Goal: Task Accomplishment & Management: Manage account settings

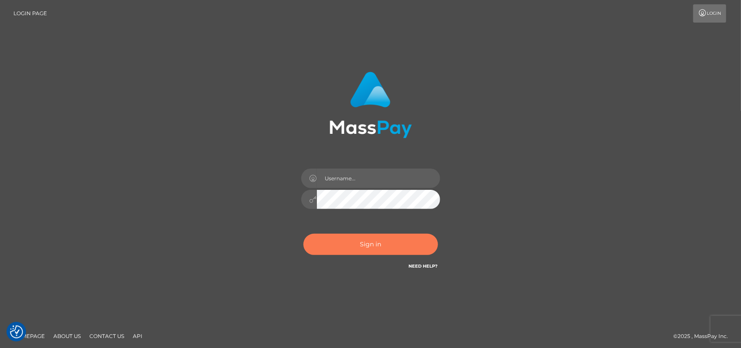
type input "[DOMAIN_NAME]"
click at [365, 233] on button "Sign in" at bounding box center [370, 243] width 135 height 21
click at [380, 233] on button "Sign in" at bounding box center [370, 243] width 135 height 21
click at [362, 233] on button "Sign in" at bounding box center [370, 243] width 135 height 21
click at [378, 233] on button "Sign in" at bounding box center [370, 243] width 135 height 21
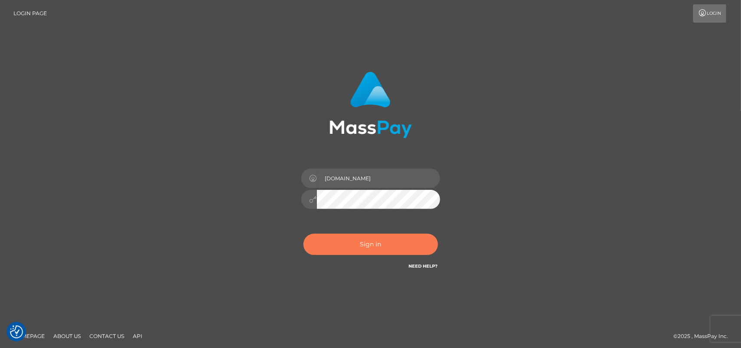
click at [370, 233] on button "Sign in" at bounding box center [370, 243] width 135 height 21
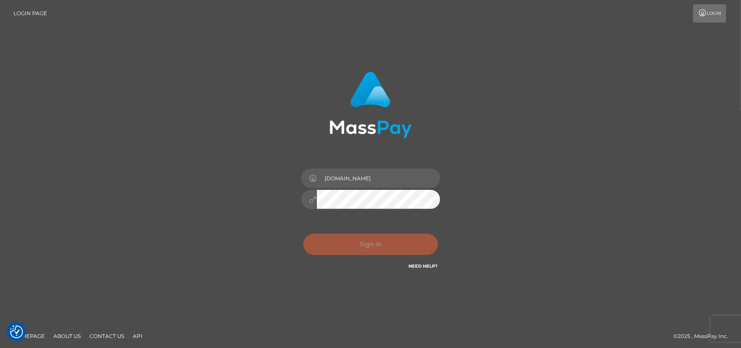
drag, startPoint x: 370, startPoint y: 216, endPoint x: 508, endPoint y: 150, distance: 153.0
click at [508, 150] on div "Pk.es Sign in" at bounding box center [370, 175] width 495 height 221
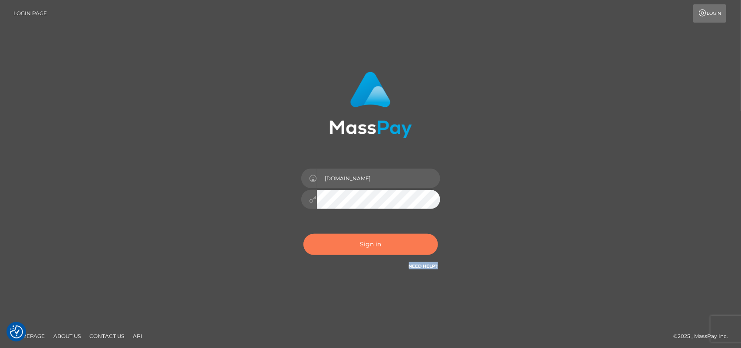
click at [376, 233] on button "Sign in" at bounding box center [370, 243] width 135 height 21
click at [378, 233] on button "Sign in" at bounding box center [370, 243] width 135 height 21
click at [448, 233] on div "Pk.es Sign in" at bounding box center [370, 171] width 228 height 212
click at [379, 233] on button "Sign in" at bounding box center [370, 243] width 135 height 21
type input "[DOMAIN_NAME]"
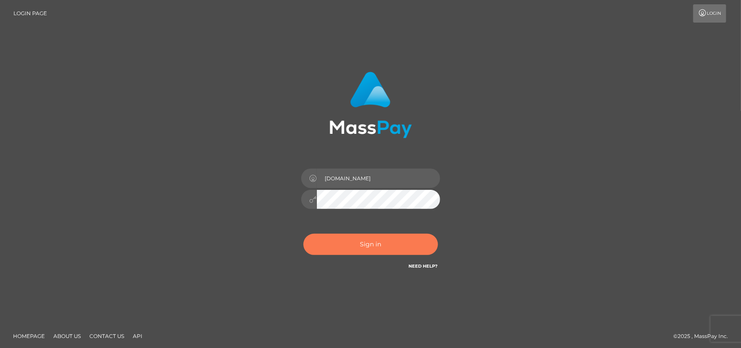
click at [370, 233] on button "Sign in" at bounding box center [370, 243] width 135 height 21
click at [372, 233] on button "Sign in" at bounding box center [370, 243] width 135 height 21
click at [399, 233] on button "Sign in" at bounding box center [370, 243] width 135 height 21
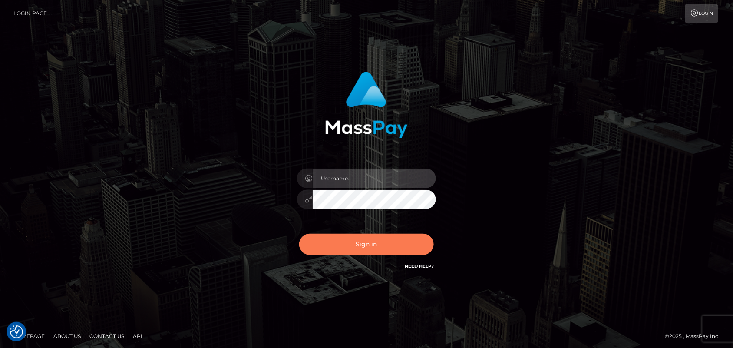
type input "[DOMAIN_NAME]"
click at [372, 246] on button "Sign in" at bounding box center [366, 243] width 135 height 21
click at [346, 245] on button "Sign in" at bounding box center [366, 243] width 135 height 21
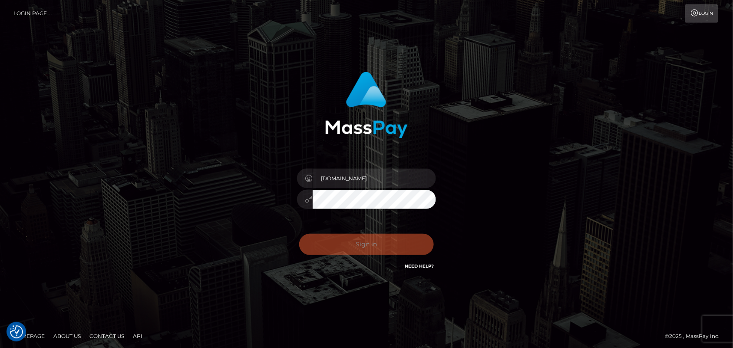
drag, startPoint x: 346, startPoint y: 245, endPoint x: 146, endPoint y: 92, distance: 252.6
click at [146, 92] on div "Pk.es Sign in" at bounding box center [366, 175] width 495 height 221
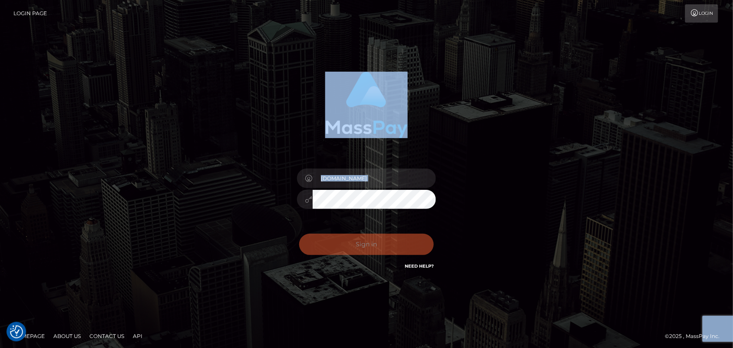
click at [422, 154] on div "Pk.es Sign in" at bounding box center [367, 171] width 228 height 212
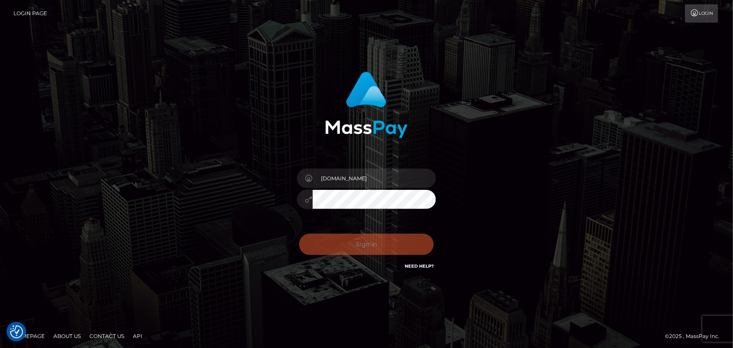
click at [362, 246] on div "Sign in Need Help?" at bounding box center [366, 247] width 152 height 39
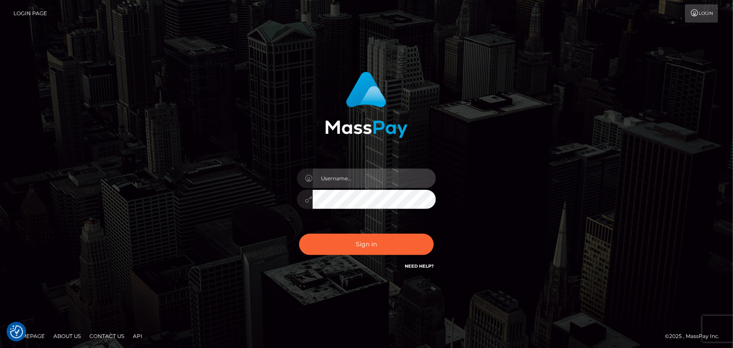
type input "[DOMAIN_NAME]"
click at [13, 122] on div "Pk.es Sign in" at bounding box center [366, 175] width 733 height 351
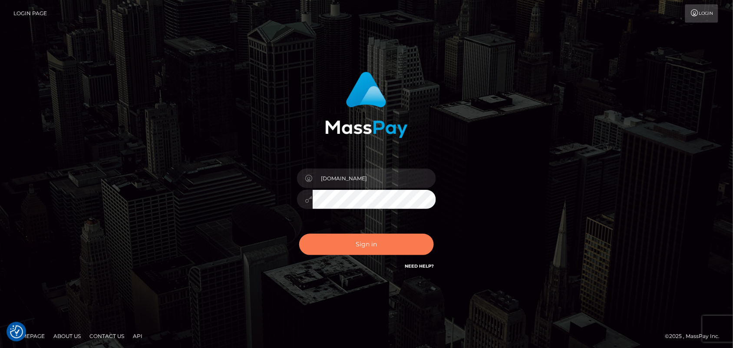
click at [365, 250] on button "Sign in" at bounding box center [366, 243] width 135 height 21
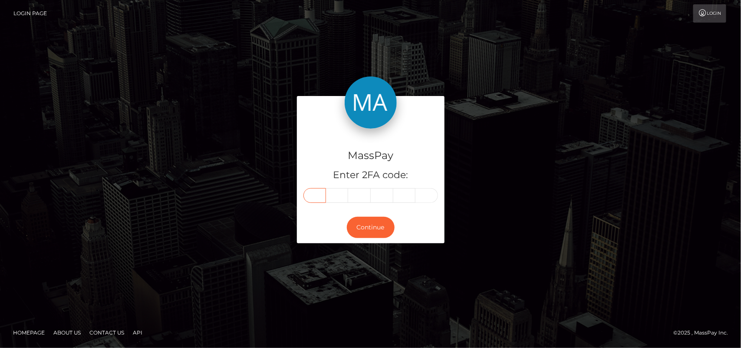
click at [315, 198] on input "text" at bounding box center [314, 195] width 23 height 15
type input "1"
type input "9"
type input "0"
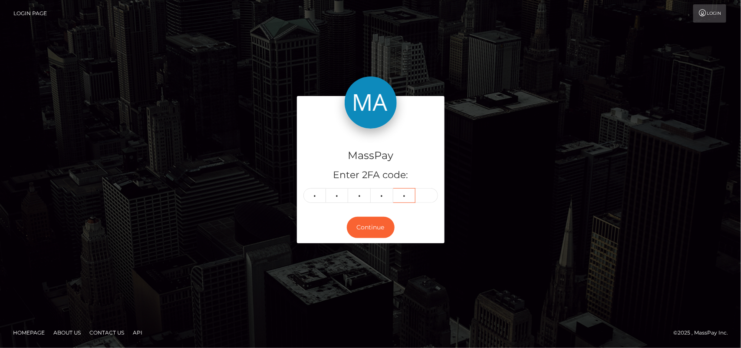
type input "7"
type input "2"
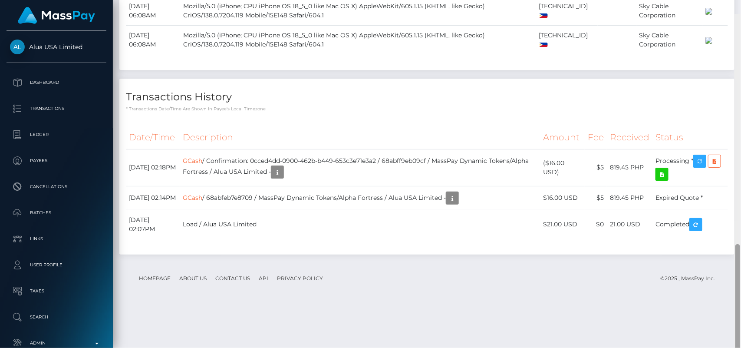
scroll to position [747, 0]
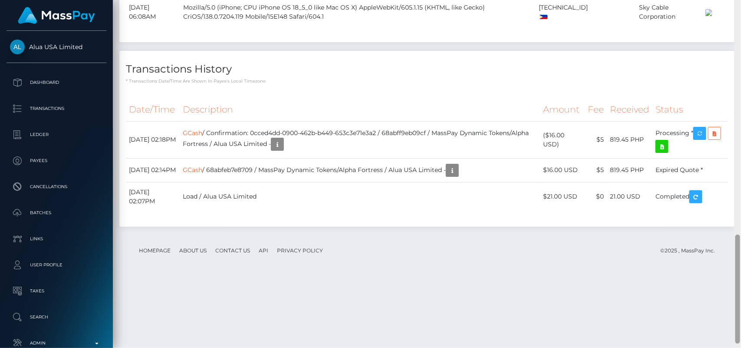
drag, startPoint x: 738, startPoint y: 85, endPoint x: 740, endPoint y: 283, distance: 197.9
click at [740, 283] on div at bounding box center [737, 174] width 7 height 348
click at [700, 139] on icon "button" at bounding box center [699, 133] width 10 height 11
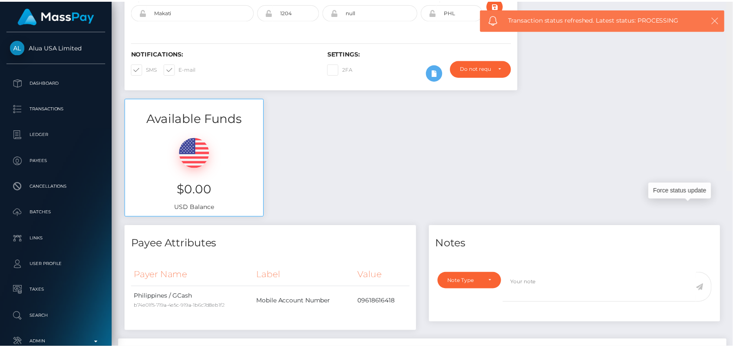
scroll to position [15, 0]
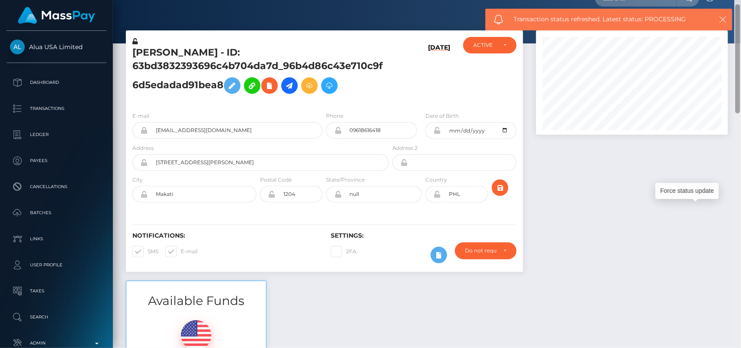
drag, startPoint x: 739, startPoint y: 251, endPoint x: 717, endPoint y: 21, distance: 231.0
click at [717, 21] on body "Alua USA Limited Dashboard Transactions Ledger Payees Cancellations" at bounding box center [370, 174] width 741 height 348
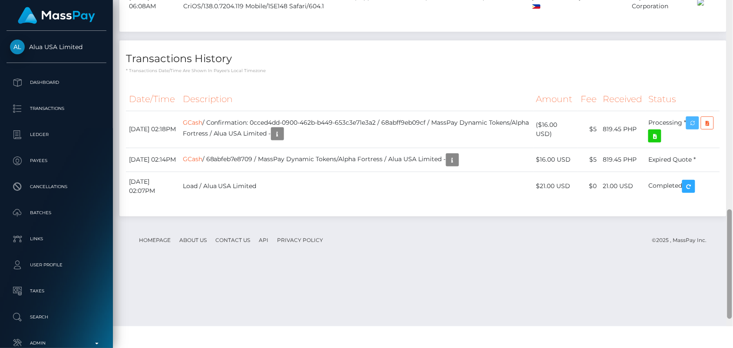
scroll to position [739, 0]
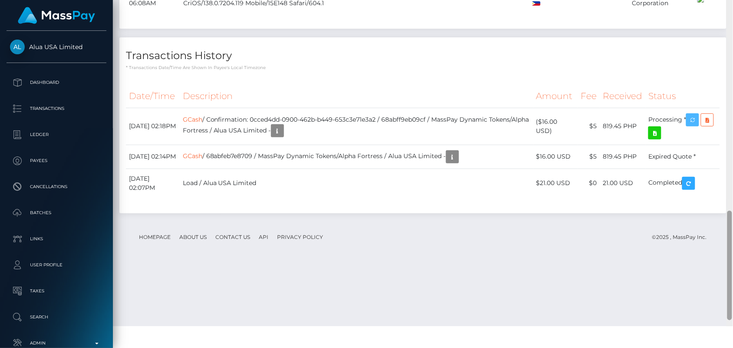
drag, startPoint x: 730, startPoint y: 55, endPoint x: 740, endPoint y: 282, distance: 227.7
click at [733, 282] on html "Alua USA Limited Dashboard Transactions Ledger Payees Batches" at bounding box center [366, 152] width 733 height 348
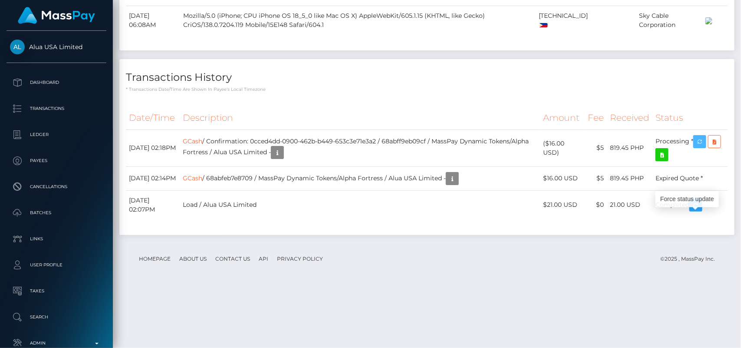
scroll to position [104, 192]
click at [739, 248] on div at bounding box center [737, 286] width 5 height 109
click at [701, 147] on icon "button" at bounding box center [699, 141] width 10 height 11
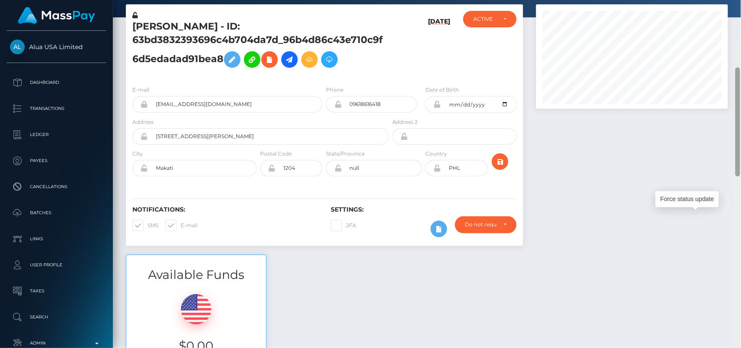
scroll to position [0, 0]
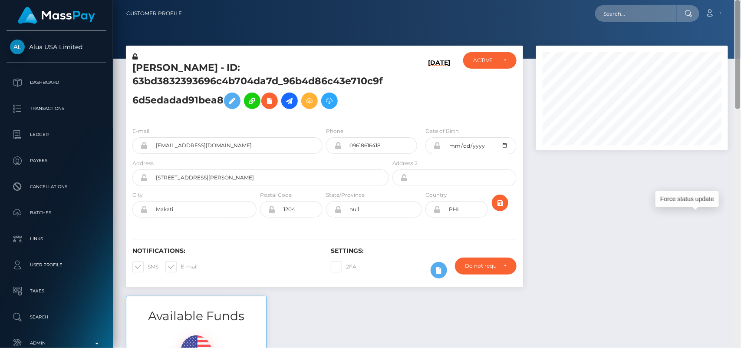
drag, startPoint x: 738, startPoint y: 248, endPoint x: 718, endPoint y: -2, distance: 250.8
click at [718, 0] on html "Alua USA Limited Dashboard Transactions Ledger Payees Batches" at bounding box center [370, 174] width 741 height 348
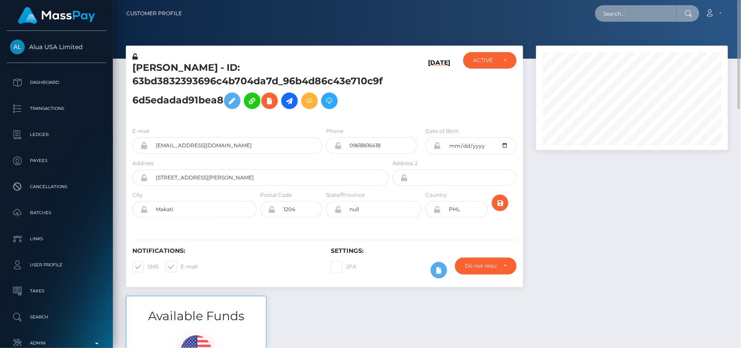
click at [655, 12] on input "text" at bounding box center [636, 13] width 82 height 16
paste input "Blxckatxm@gmail.com"
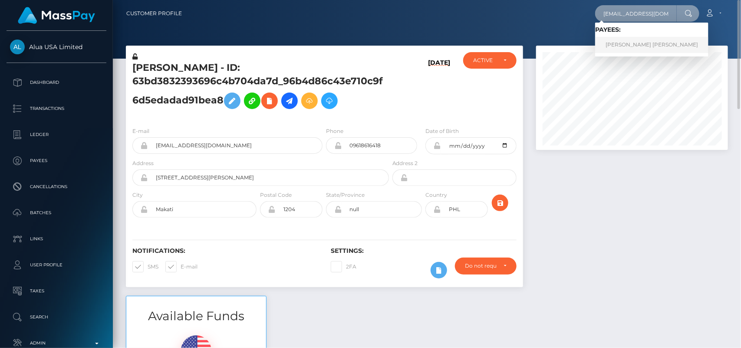
type input "Blxckatxm@gmail.com"
click at [634, 44] on link "JADE LOVELL MILGATE" at bounding box center [651, 45] width 113 height 16
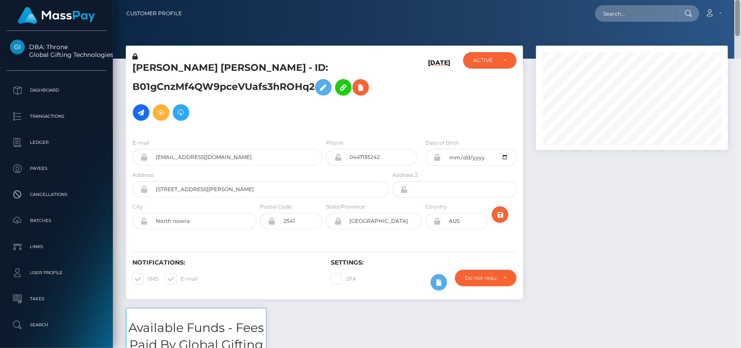
drag, startPoint x: 739, startPoint y: 34, endPoint x: 717, endPoint y: -17, distance: 55.2
click at [717, 0] on html "DBA: Throne Global Gifting Technologies Inc Dashboard Transactions Ledger Payee…" at bounding box center [370, 174] width 741 height 348
click at [662, 6] on input "text" at bounding box center [636, 13] width 82 height 16
paste input "[EMAIL_ADDRESS][DOMAIN_NAME]"
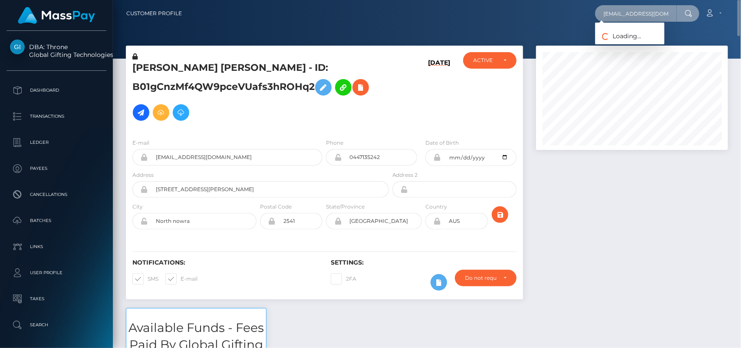
scroll to position [0, 8]
type input "[EMAIL_ADDRESS][DOMAIN_NAME]"
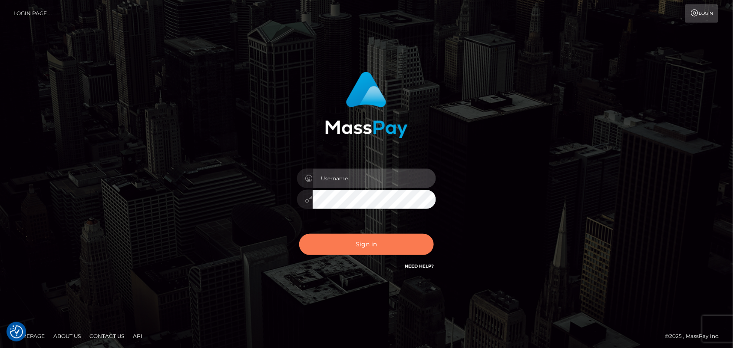
type input "Pk.es"
click at [387, 250] on button "Sign in" at bounding box center [366, 243] width 135 height 21
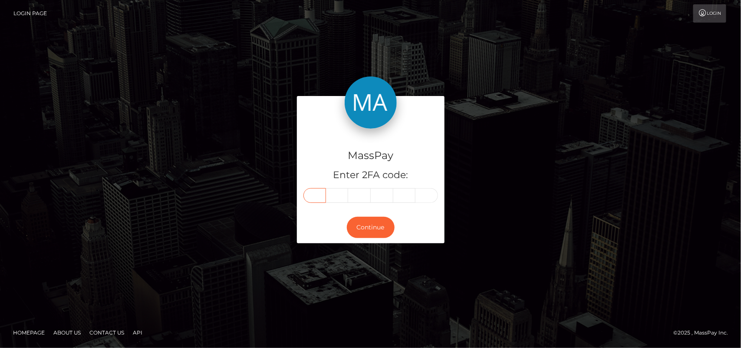
click at [313, 194] on input "text" at bounding box center [314, 195] width 23 height 15
type input "6"
type input "1"
type input "9"
type input "7"
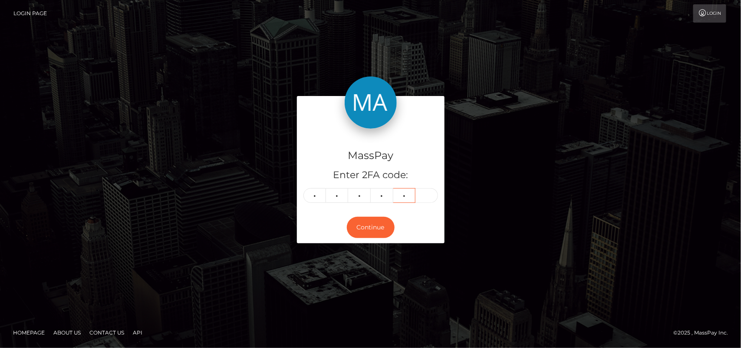
type input "8"
type input "9"
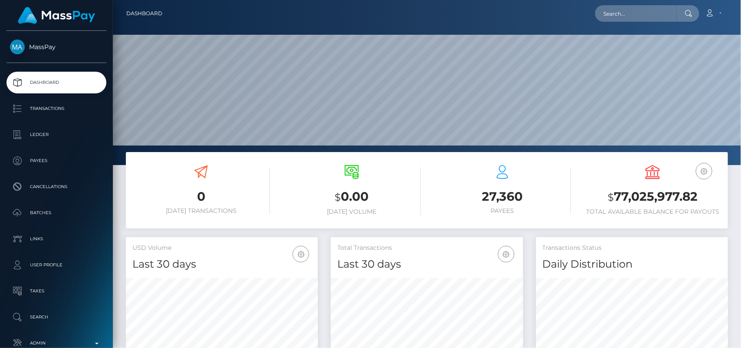
scroll to position [153, 192]
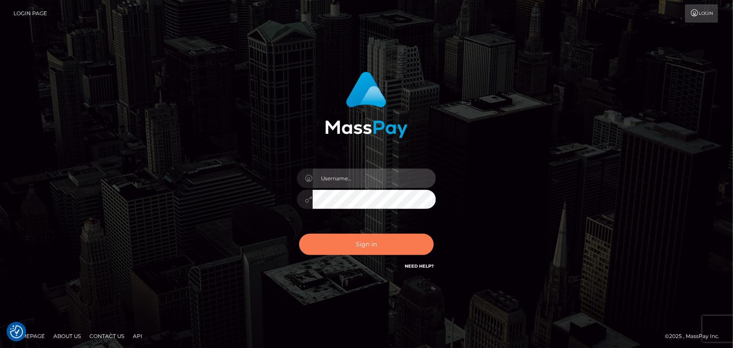
type input "[DOMAIN_NAME]"
click at [372, 235] on button "Sign in" at bounding box center [366, 243] width 135 height 21
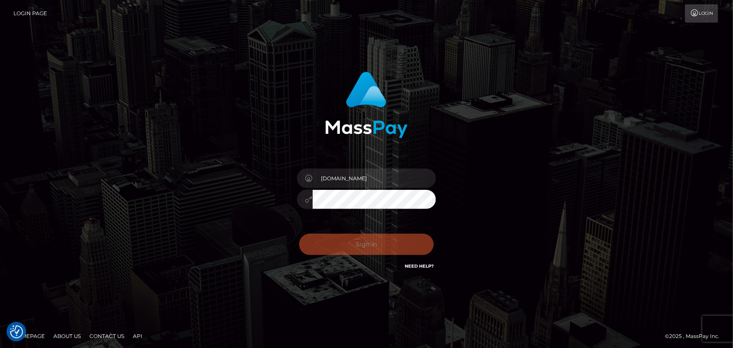
click at [456, 61] on div "Pk.es Sign in" at bounding box center [366, 175] width 733 height 351
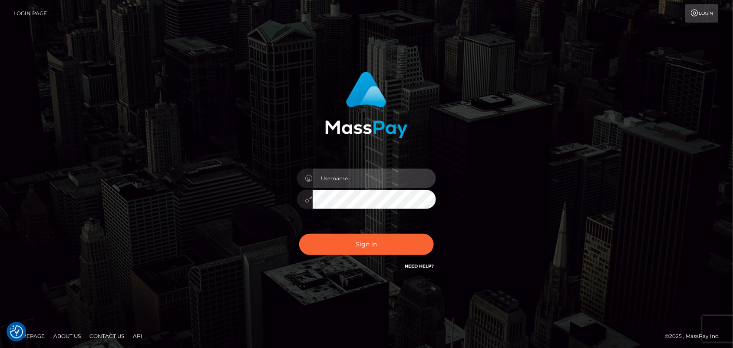
type input "[DOMAIN_NAME]"
click at [115, 88] on div "Pk.es Sign in" at bounding box center [366, 175] width 733 height 351
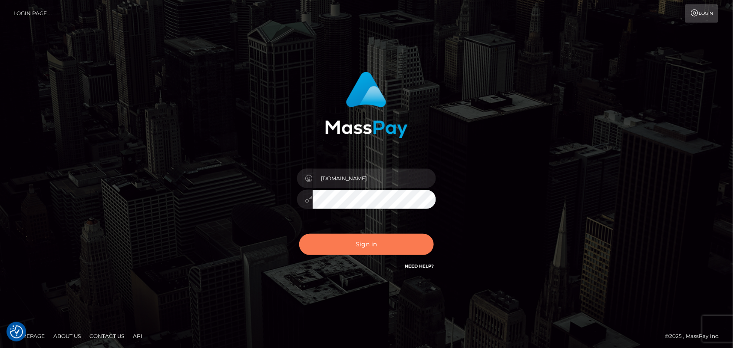
click at [367, 241] on button "Sign in" at bounding box center [366, 243] width 135 height 21
type input "[DOMAIN_NAME]"
click at [372, 244] on button "Sign in" at bounding box center [366, 243] width 135 height 21
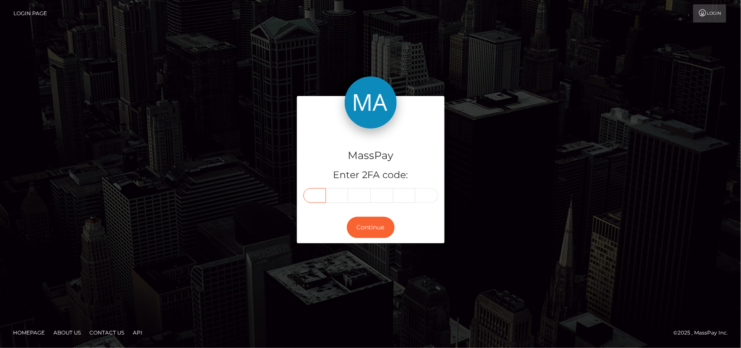
click at [312, 197] on input "text" at bounding box center [314, 195] width 23 height 15
type input "5"
type input "9"
type input "2"
type input "0"
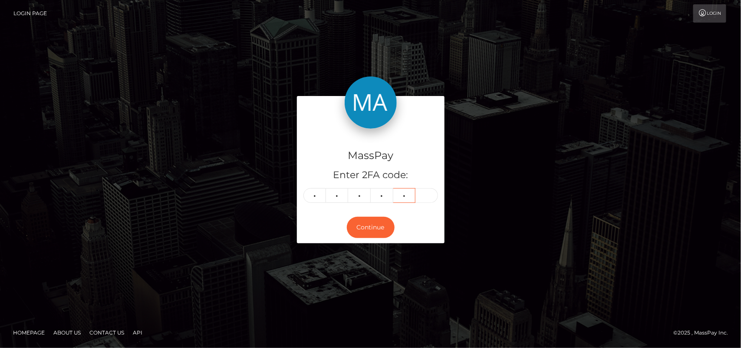
type input "7"
type input "2"
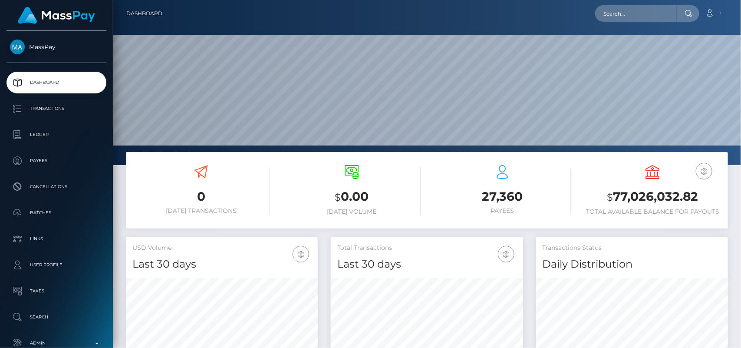
scroll to position [239, 192]
click at [630, 10] on input "text" at bounding box center [636, 13] width 82 height 16
paste input "jessdemise39@gmail.com"
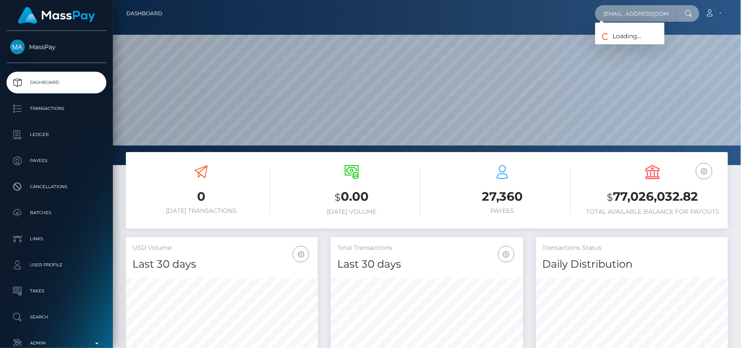
scroll to position [0, 3]
type input "jessdemise39@gmail.com"
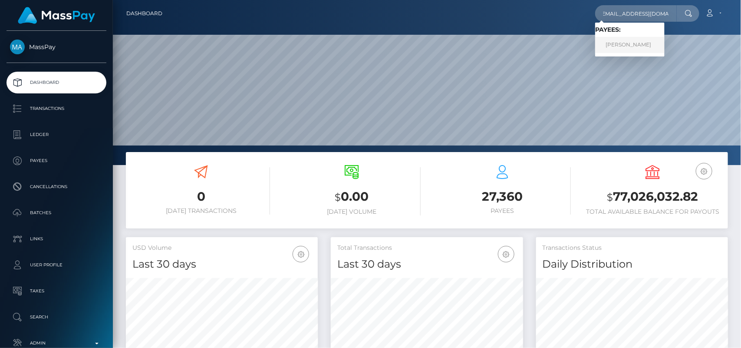
scroll to position [0, 0]
click at [613, 42] on link "Jessica Olaughlin" at bounding box center [629, 45] width 69 height 16
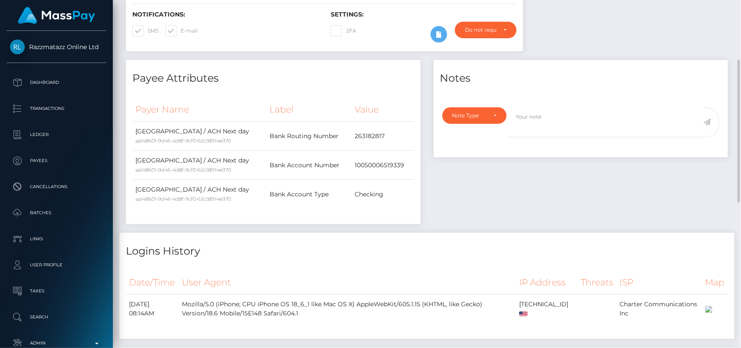
scroll to position [247, 0]
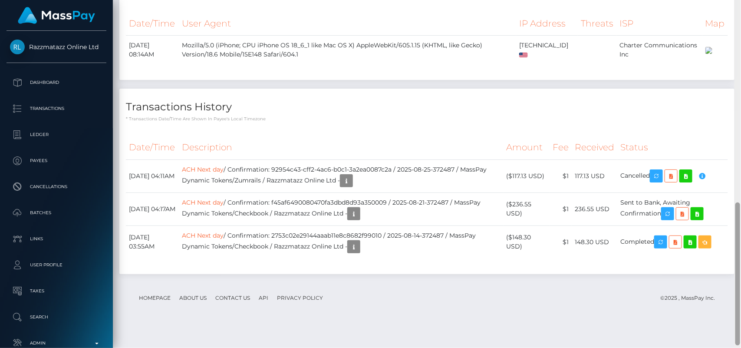
drag, startPoint x: 739, startPoint y: 170, endPoint x: 740, endPoint y: 274, distance: 104.2
click at [740, 274] on div at bounding box center [737, 174] width 7 height 348
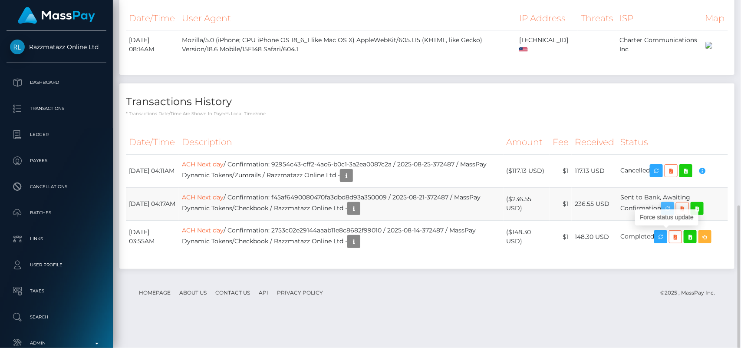
scroll to position [104, 192]
click at [671, 214] on icon "button" at bounding box center [667, 208] width 10 height 11
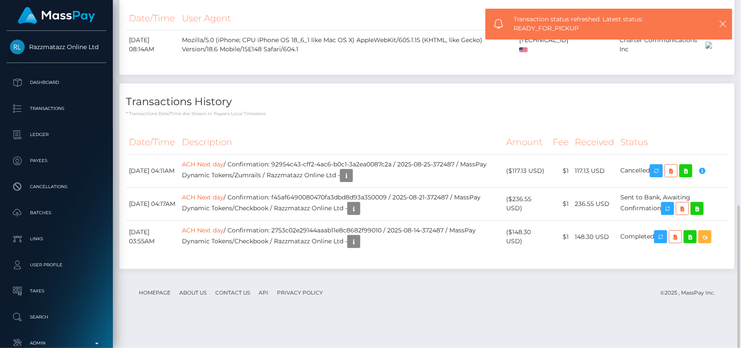
click at [636, 264] on div "Date/Time Description Amount Fee Received Status ACH Next day" at bounding box center [427, 197] width 602 height 134
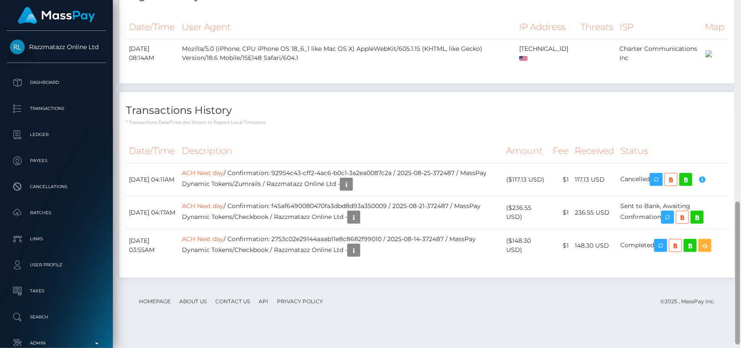
scroll to position [498, 0]
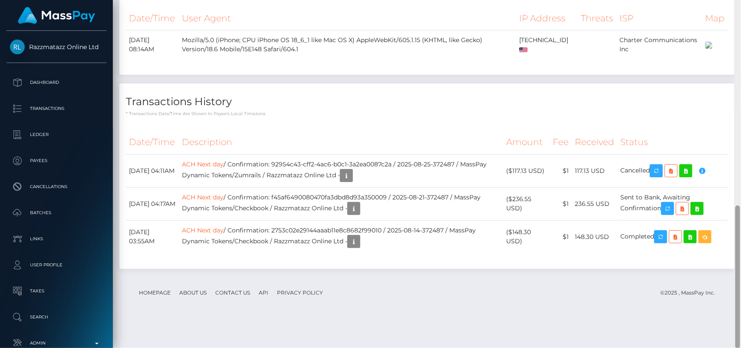
drag, startPoint x: 738, startPoint y: 228, endPoint x: 740, endPoint y: 237, distance: 8.9
click at [740, 237] on div at bounding box center [737, 174] width 7 height 348
click at [359, 214] on icon "button" at bounding box center [353, 208] width 10 height 11
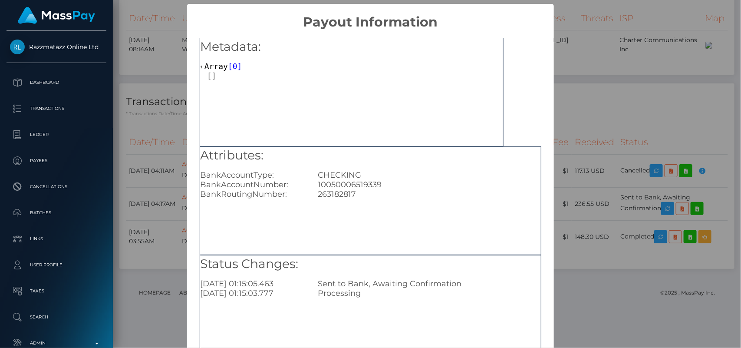
click at [435, 175] on div "CHECKING" at bounding box center [430, 175] width 236 height 10
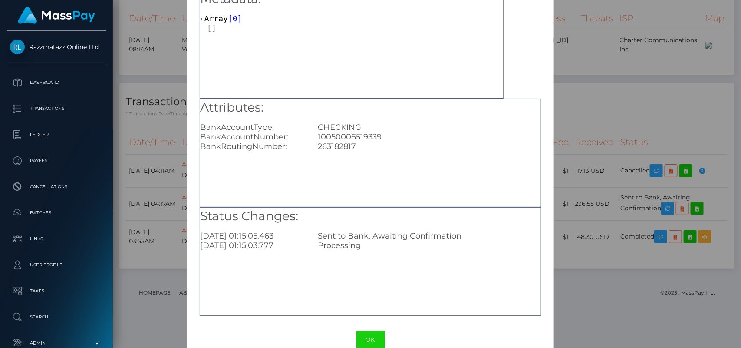
scroll to position [65, 0]
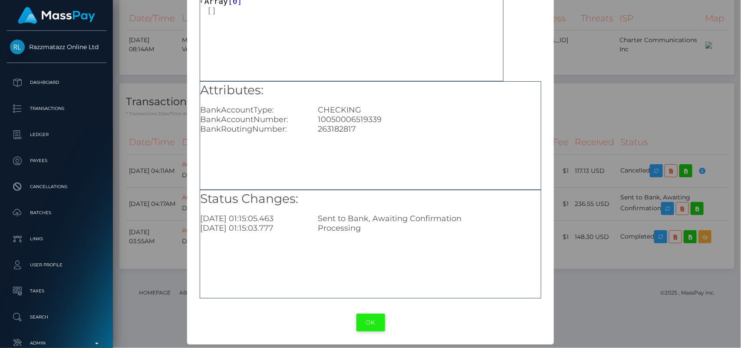
click at [365, 325] on button "OK" at bounding box center [370, 322] width 29 height 18
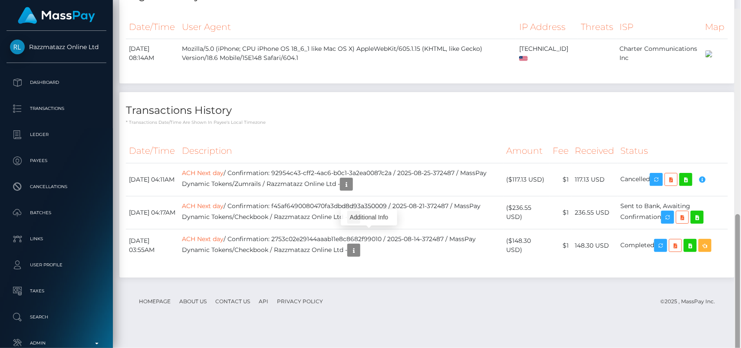
scroll to position [498, 0]
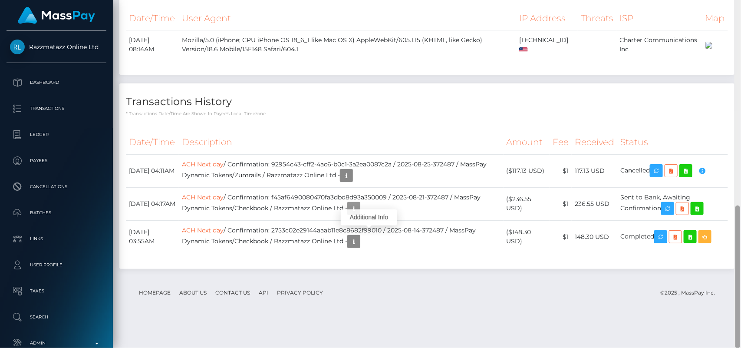
drag, startPoint x: 737, startPoint y: 233, endPoint x: 740, endPoint y: 278, distance: 44.8
click at [740, 278] on div at bounding box center [737, 174] width 7 height 348
click at [359, 247] on icon "button" at bounding box center [353, 241] width 10 height 11
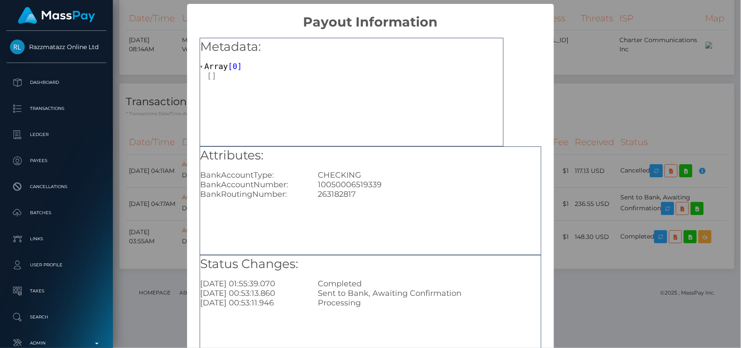
click at [346, 187] on div "10050006519339" at bounding box center [430, 185] width 236 height 10
copy div "10050006519339"
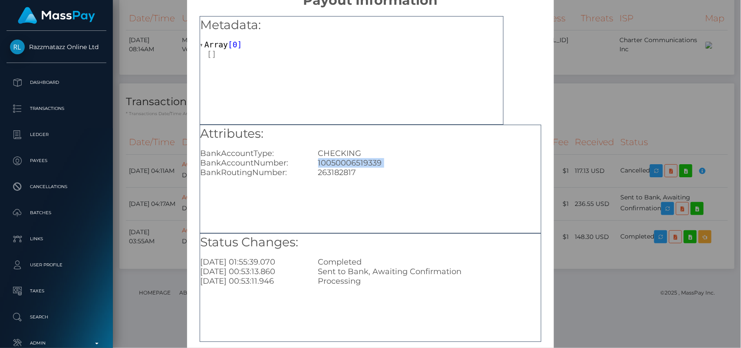
scroll to position [65, 0]
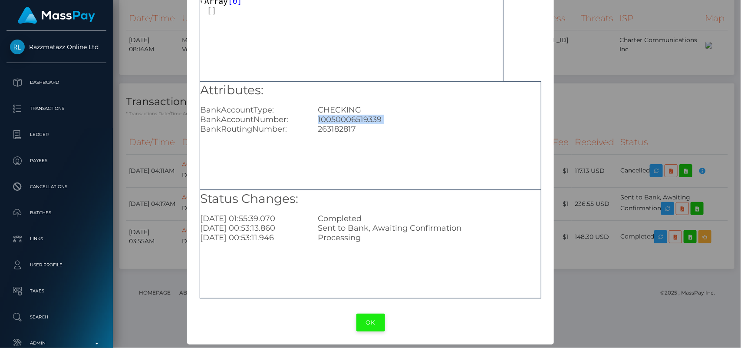
click at [365, 326] on button "OK" at bounding box center [370, 322] width 29 height 18
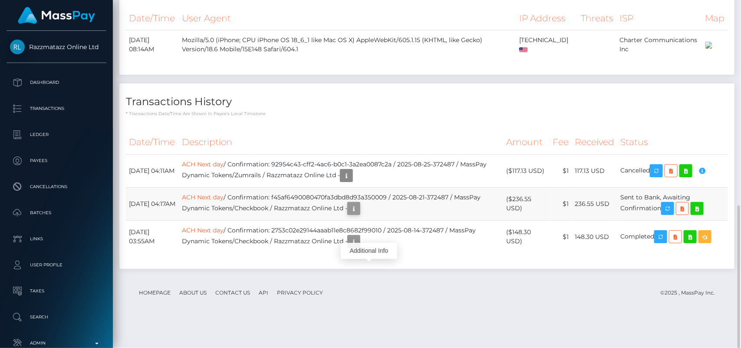
scroll to position [104, 192]
click at [359, 214] on icon "button" at bounding box center [353, 208] width 10 height 11
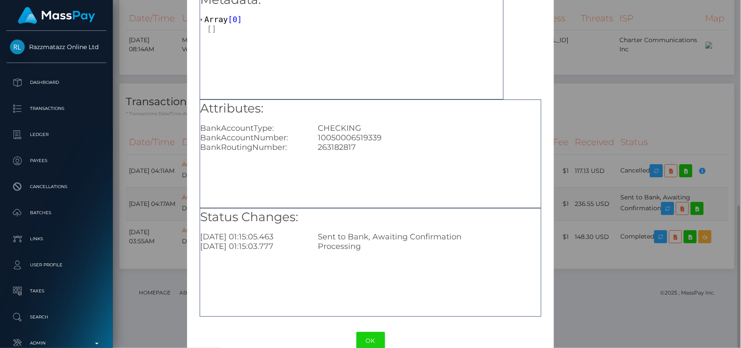
scroll to position [65, 0]
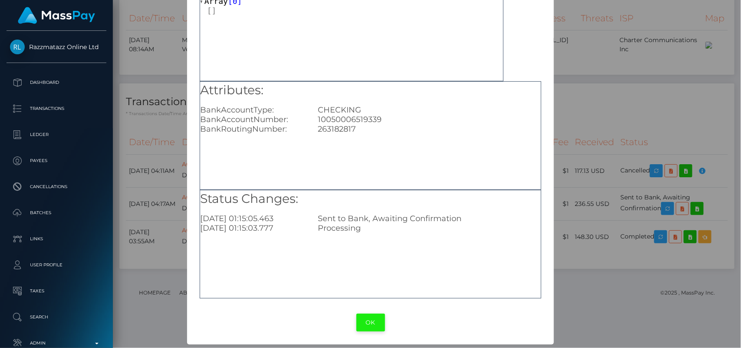
click at [367, 321] on button "OK" at bounding box center [370, 322] width 29 height 18
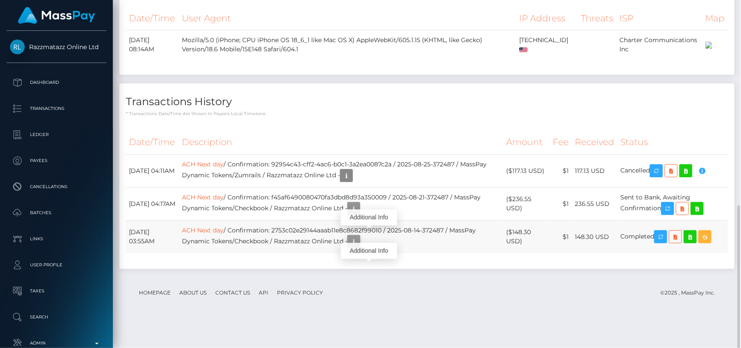
scroll to position [104, 192]
click at [359, 247] on icon "button" at bounding box center [353, 241] width 10 height 11
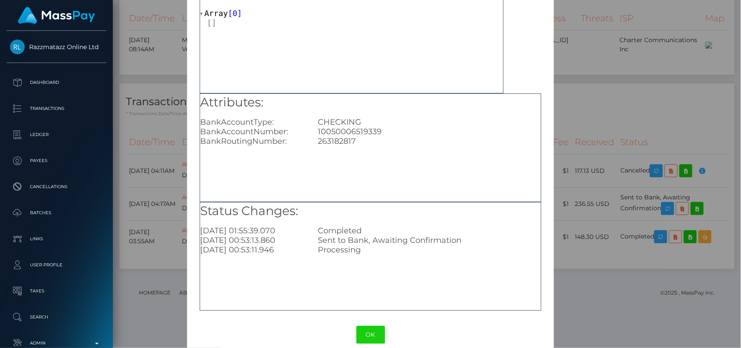
scroll to position [65, 0]
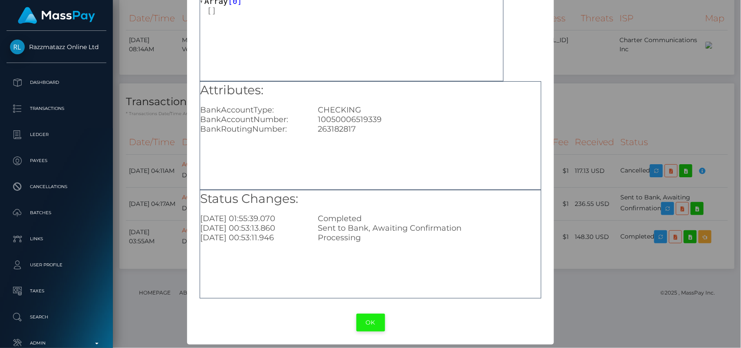
click at [368, 320] on button "OK" at bounding box center [370, 322] width 29 height 18
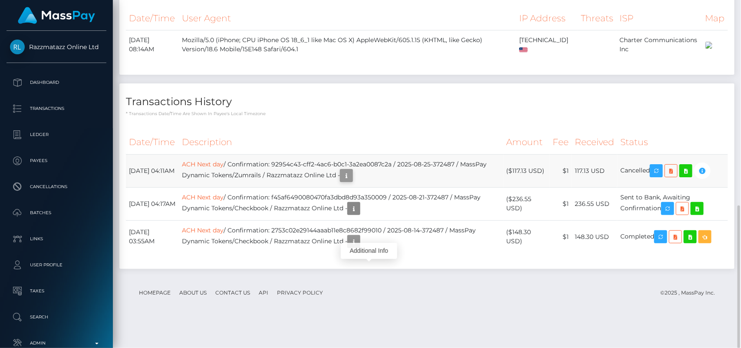
scroll to position [104, 192]
click at [352, 181] on icon "button" at bounding box center [346, 175] width 10 height 11
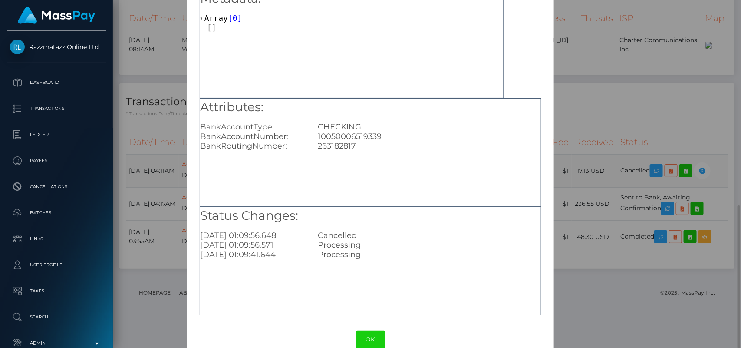
scroll to position [65, 0]
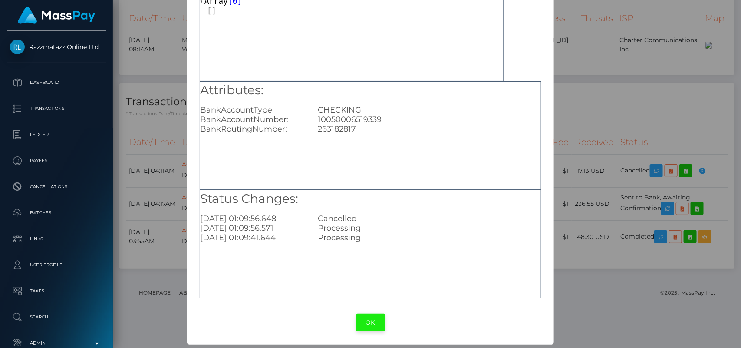
click at [358, 319] on button "OK" at bounding box center [370, 322] width 29 height 18
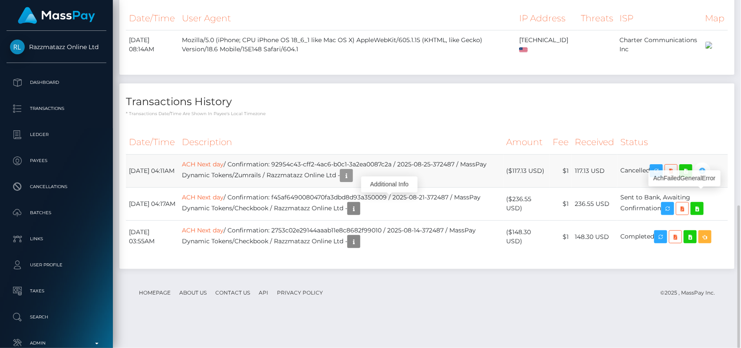
scroll to position [104, 192]
click at [705, 176] on icon "button" at bounding box center [702, 170] width 10 height 11
copy div "10050006519339"
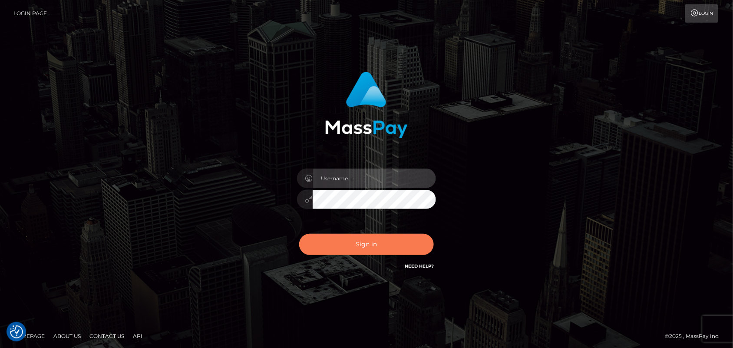
type input "[DOMAIN_NAME]"
click at [365, 244] on button "Sign in" at bounding box center [366, 243] width 135 height 21
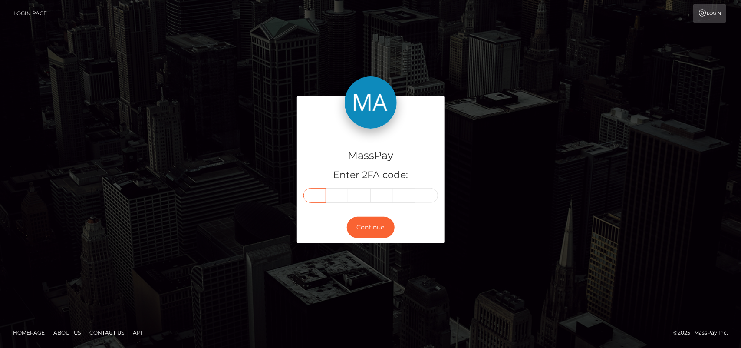
click at [313, 200] on input "text" at bounding box center [314, 195] width 23 height 15
type input "7"
type input "5"
type input "3"
type input "4"
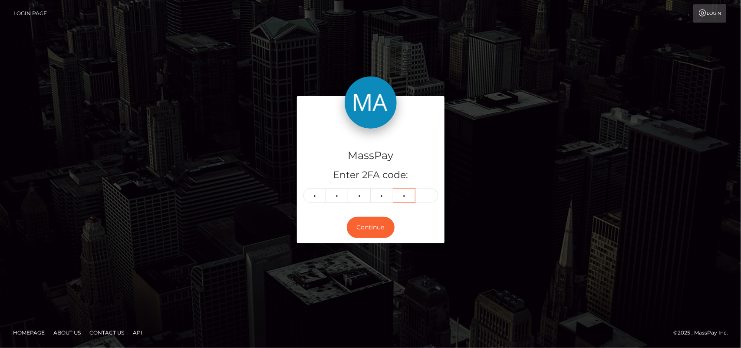
type input "2"
type input "4"
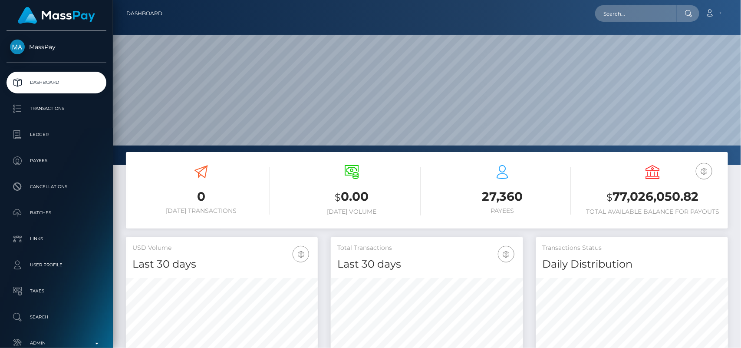
scroll to position [153, 192]
type input "AchFailedGeneralError"
click at [656, 14] on input "AchFailedGeneralError" at bounding box center [636, 13] width 82 height 16
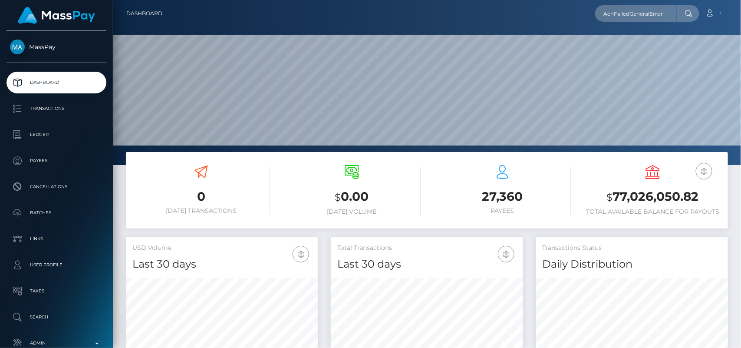
click at [656, 14] on input "AchFailedGeneralError" at bounding box center [636, 13] width 82 height 16
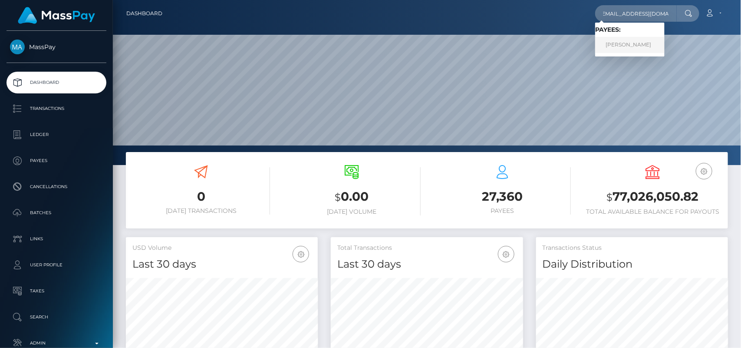
type input "jessdemise39@gmail.com"
click at [626, 45] on link "Jessica Olaughlin" at bounding box center [629, 45] width 69 height 16
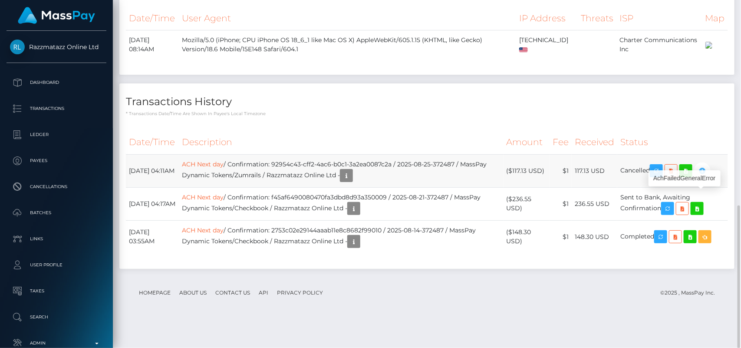
scroll to position [104, 192]
click at [224, 168] on link "ACH Next day" at bounding box center [203, 164] width 42 height 8
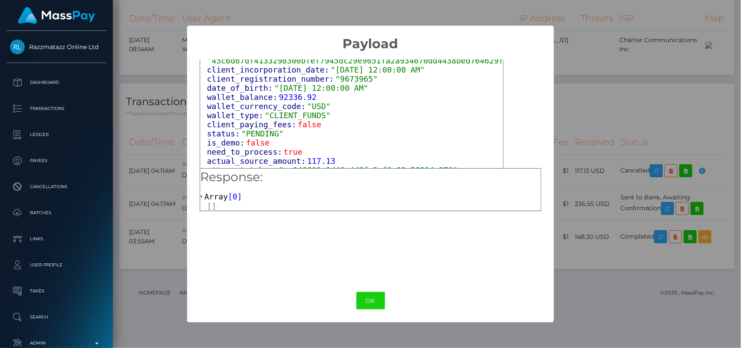
scroll to position [515, 0]
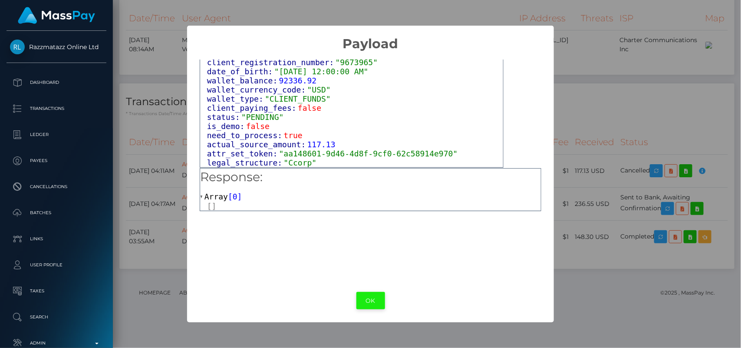
click at [376, 300] on button "OK" at bounding box center [370, 301] width 29 height 18
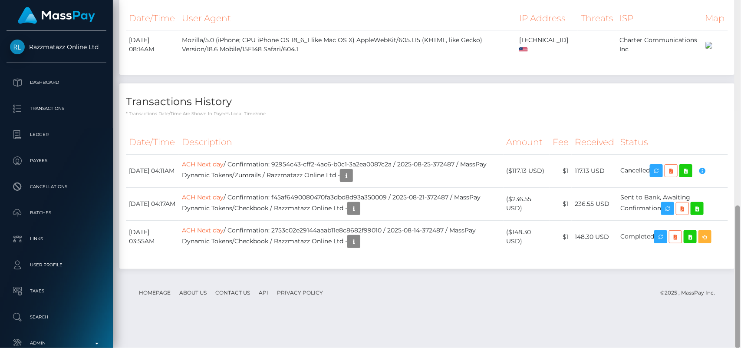
drag, startPoint x: 740, startPoint y: 237, endPoint x: 738, endPoint y: 150, distance: 86.8
click at [738, 150] on div at bounding box center [737, 174] width 7 height 348
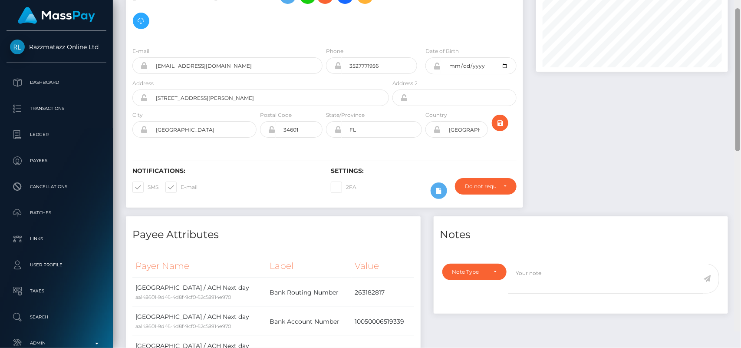
scroll to position [0, 0]
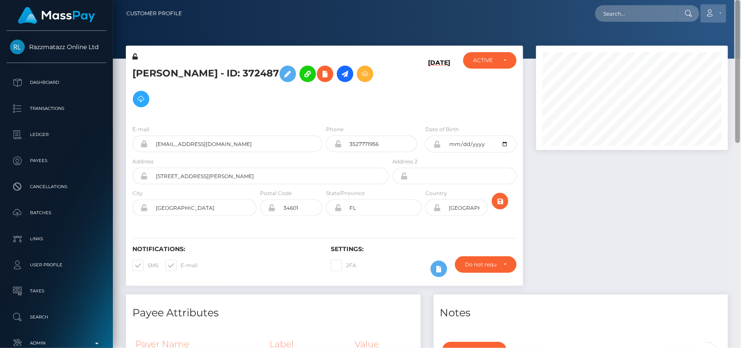
drag, startPoint x: 738, startPoint y: 227, endPoint x: 715, endPoint y: 10, distance: 218.3
click at [715, 10] on div "Customer Profile Loading... Loading..." at bounding box center [427, 174] width 628 height 348
